Goal: Task Accomplishment & Management: Manage account settings

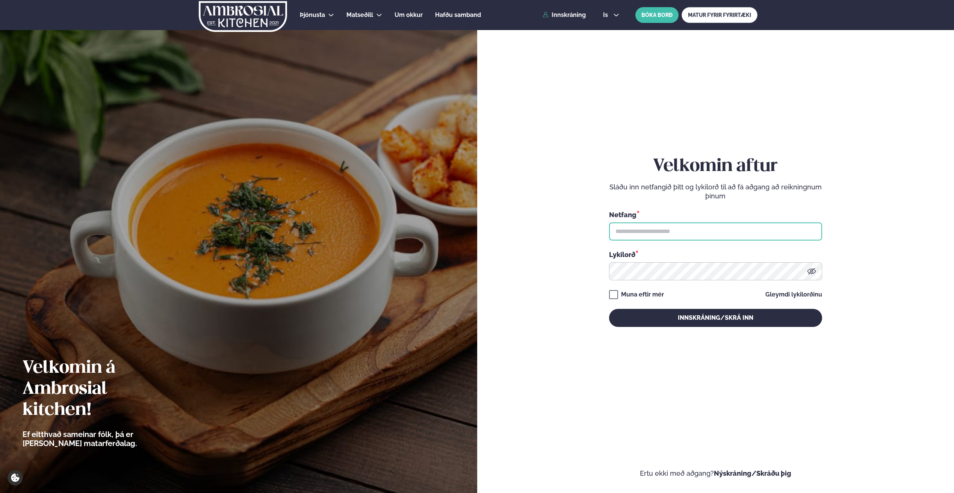
click at [702, 236] on input "text" at bounding box center [715, 231] width 213 height 18
click at [686, 236] on input "text" at bounding box center [715, 231] width 213 height 18
type input "**********"
click at [609, 309] on button "Innskráning/Skrá inn" at bounding box center [715, 318] width 213 height 18
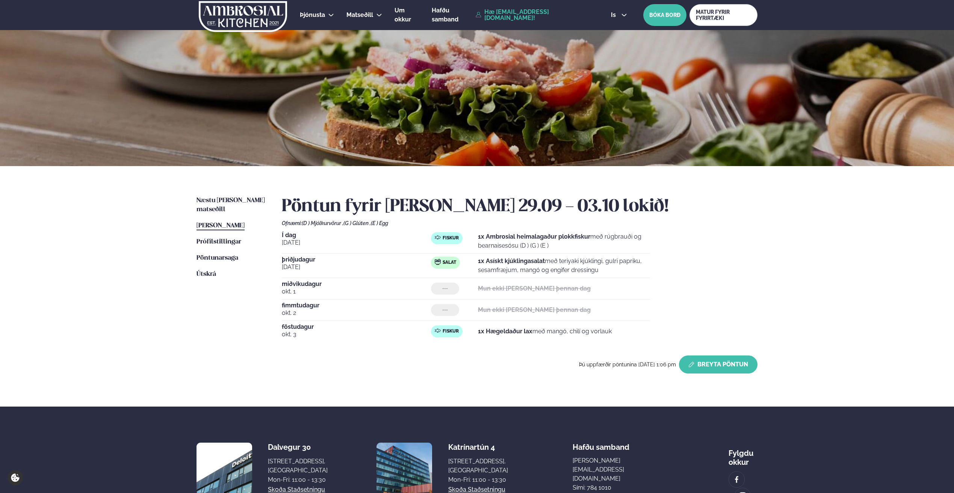
click at [716, 361] on button "Breyta Pöntun" at bounding box center [718, 364] width 79 height 18
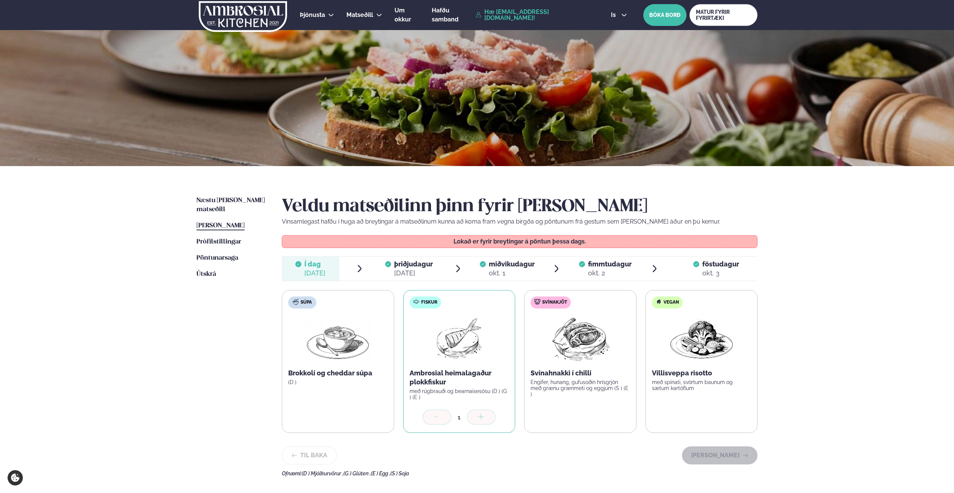
click at [420, 263] on span "þriðjudagur" at bounding box center [413, 264] width 39 height 8
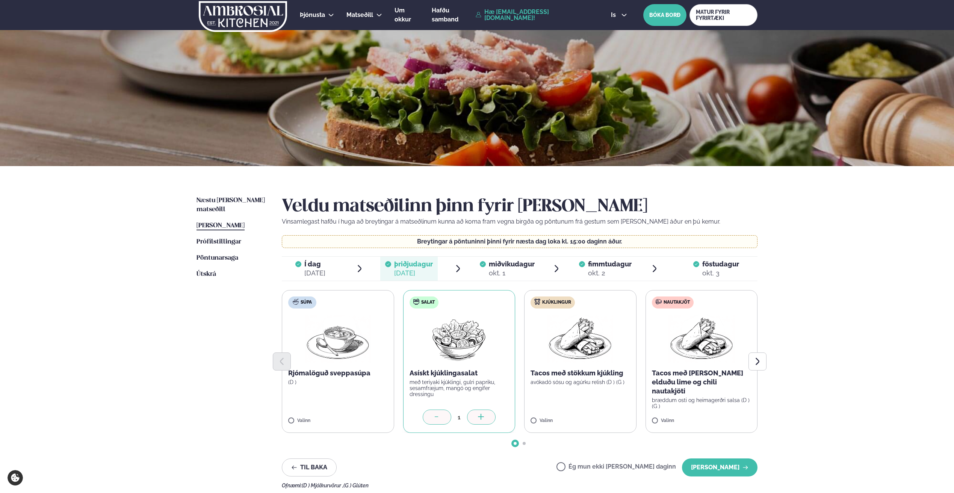
click at [608, 465] on label "Ég mun ekki [PERSON_NAME] daginn" at bounding box center [615, 468] width 119 height 8
click at [699, 468] on button "[PERSON_NAME]" at bounding box center [720, 467] width 76 height 18
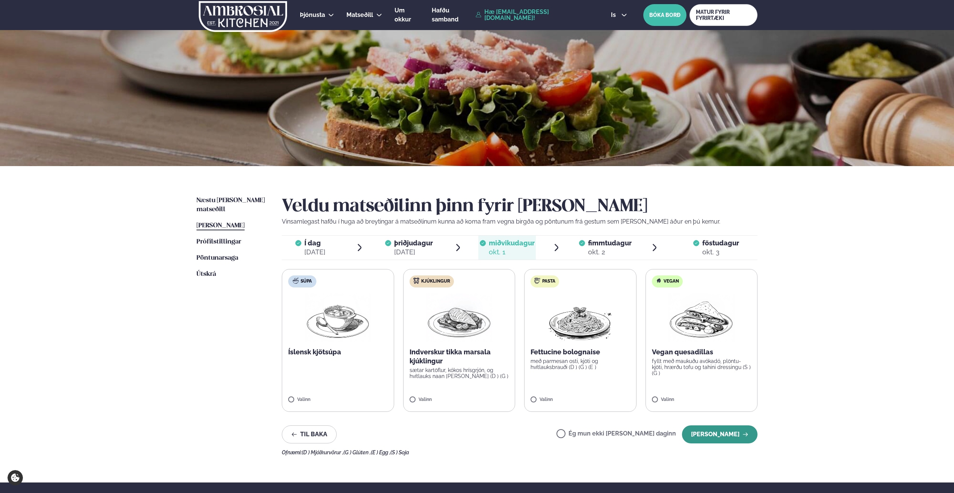
click at [722, 432] on button "[PERSON_NAME]" at bounding box center [720, 434] width 76 height 18
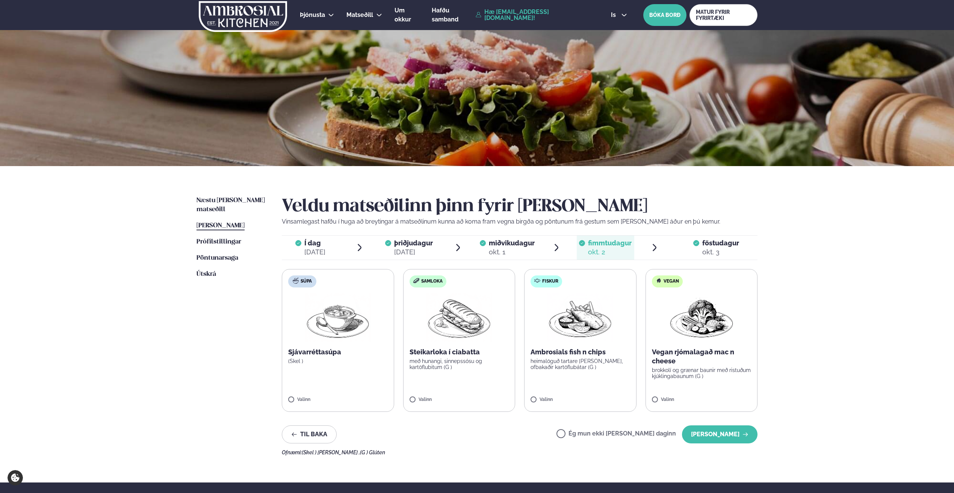
click at [722, 432] on button "[PERSON_NAME]" at bounding box center [720, 434] width 76 height 18
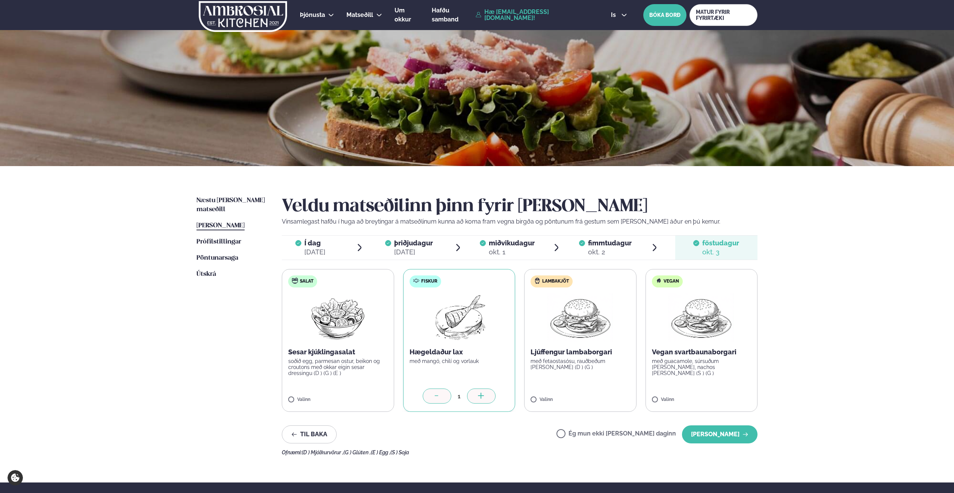
click at [722, 432] on button "[PERSON_NAME]" at bounding box center [720, 434] width 76 height 18
